Goal: Information Seeking & Learning: Learn about a topic

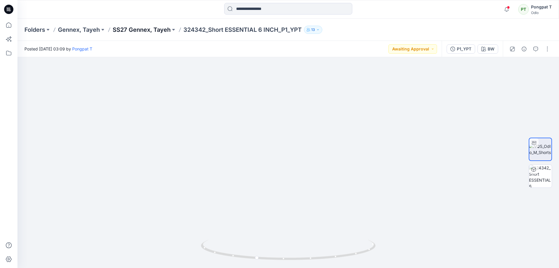
click at [129, 30] on p "SS27 Gennex, Tayeh" at bounding box center [142, 30] width 58 height 8
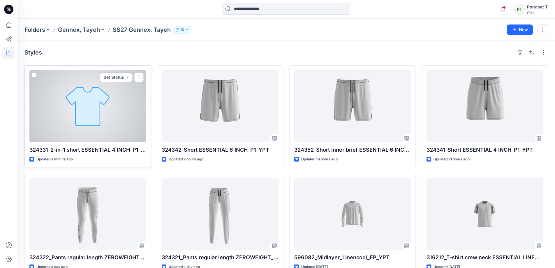
click at [127, 78] on button "Set Status" at bounding box center [116, 76] width 32 height 9
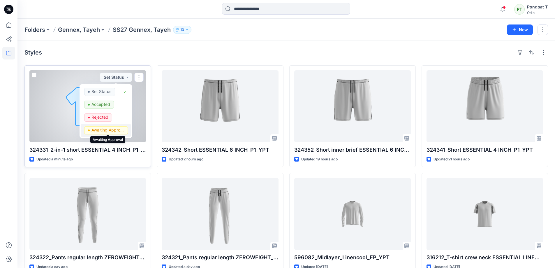
click at [108, 129] on p "Awaiting Approval" at bounding box center [107, 130] width 33 height 8
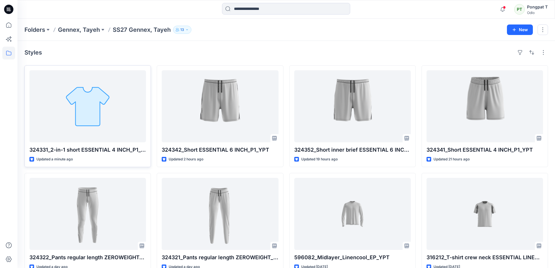
click at [180, 49] on div "Styles" at bounding box center [285, 52] width 523 height 9
click at [503, 6] on icon "button" at bounding box center [502, 9] width 11 height 12
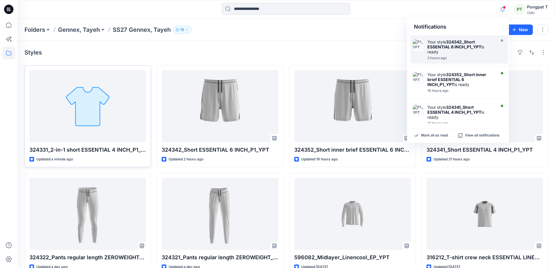
click at [456, 49] on strong "324342_Short ESSENTIAL 6 INCH_P1_YPT" at bounding box center [454, 44] width 54 height 10
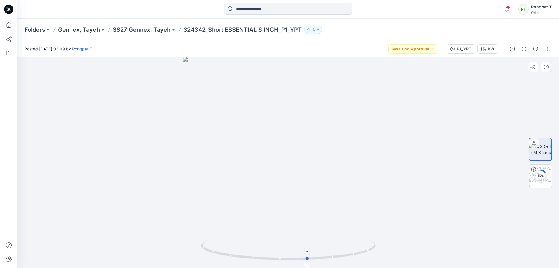
drag, startPoint x: 346, startPoint y: 253, endPoint x: 376, endPoint y: 242, distance: 32.7
click at [376, 242] on icon at bounding box center [289, 250] width 176 height 22
click at [150, 32] on p "SS27 Gennex, Tayeh" at bounding box center [142, 30] width 58 height 8
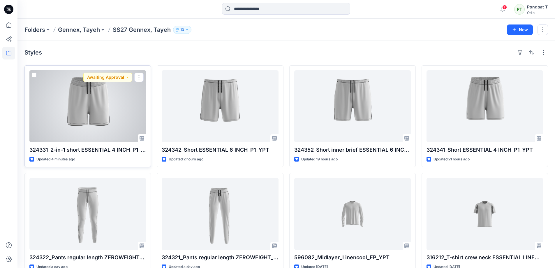
click at [85, 103] on div at bounding box center [87, 106] width 116 height 72
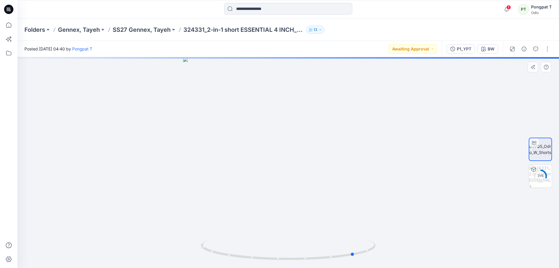
drag, startPoint x: 359, startPoint y: 252, endPoint x: 426, endPoint y: 245, distance: 67.3
click at [426, 245] on div at bounding box center [287, 162] width 541 height 210
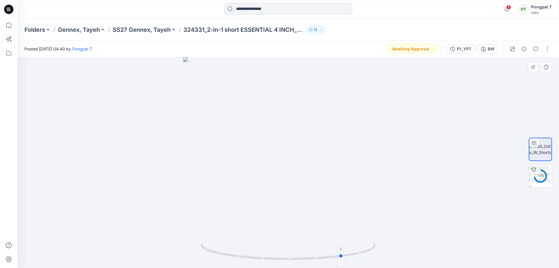
drag, startPoint x: 360, startPoint y: 248, endPoint x: 348, endPoint y: 252, distance: 12.6
click at [348, 252] on icon at bounding box center [289, 250] width 176 height 22
drag, startPoint x: 343, startPoint y: 257, endPoint x: 281, endPoint y: 245, distance: 63.5
click at [281, 245] on icon at bounding box center [289, 250] width 176 height 22
drag, startPoint x: 368, startPoint y: 155, endPoint x: 311, endPoint y: 68, distance: 103.9
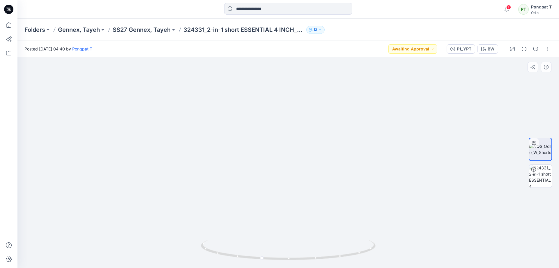
click at [311, 70] on img at bounding box center [288, 95] width 531 height 343
drag, startPoint x: 357, startPoint y: 252, endPoint x: 274, endPoint y: 261, distance: 83.2
click at [274, 261] on div at bounding box center [287, 162] width 541 height 210
drag, startPoint x: 319, startPoint y: 122, endPoint x: 326, endPoint y: 247, distance: 125.7
click at [326, 249] on div at bounding box center [287, 162] width 541 height 210
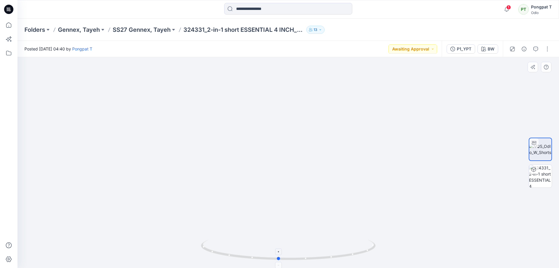
drag, startPoint x: 353, startPoint y: 254, endPoint x: 282, endPoint y: 263, distance: 71.3
click at [282, 263] on div at bounding box center [288, 252] width 175 height 29
click at [147, 29] on p "SS27 Gennex, Tayeh" at bounding box center [142, 30] width 58 height 8
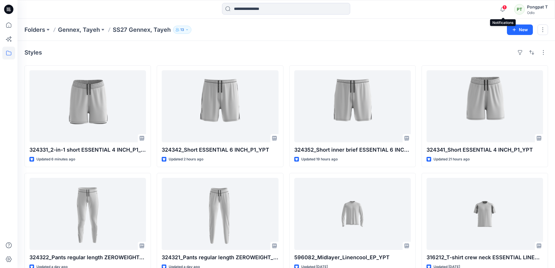
click at [504, 9] on span "1" at bounding box center [504, 7] width 5 height 5
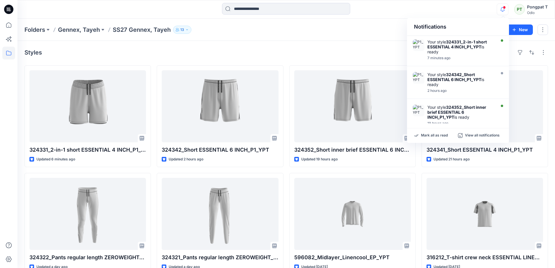
click at [196, 56] on div "Styles" at bounding box center [285, 52] width 523 height 9
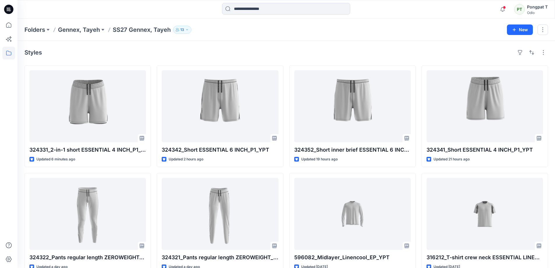
click at [163, 56] on div "Styles" at bounding box center [285, 52] width 523 height 9
click at [150, 56] on div "Styles" at bounding box center [285, 52] width 523 height 9
click at [148, 49] on div "Styles" at bounding box center [285, 52] width 523 height 9
click at [221, 51] on div "Styles" at bounding box center [285, 52] width 523 height 9
click at [235, 54] on div "Styles" at bounding box center [285, 52] width 523 height 9
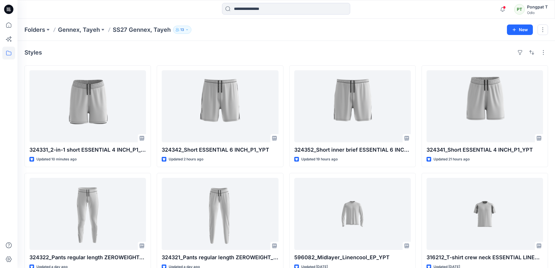
click at [307, 52] on div "Styles" at bounding box center [285, 52] width 523 height 9
